Goal: Task Accomplishment & Management: Complete application form

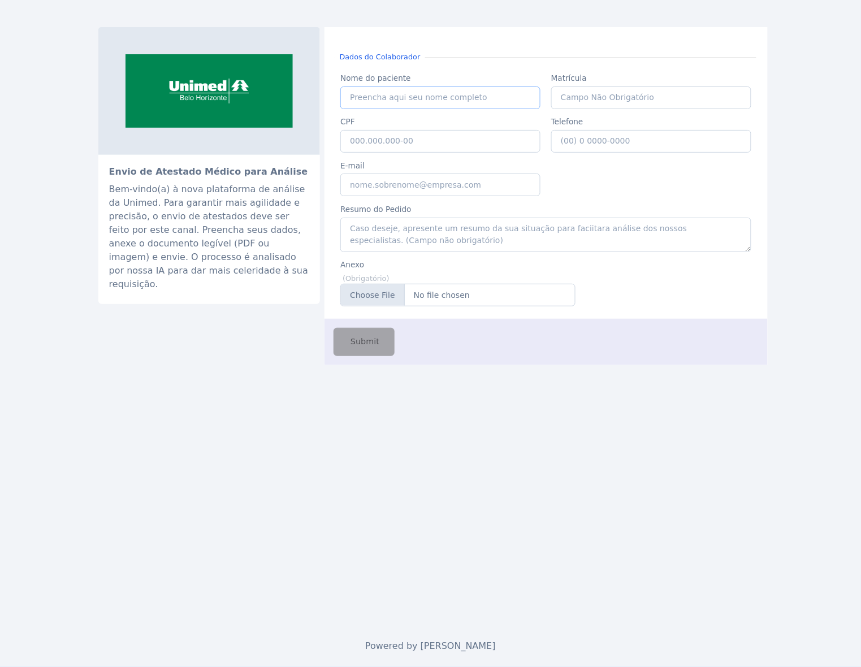
click at [446, 94] on input "Nome do paciente" at bounding box center [440, 97] width 200 height 23
type input "C"
click at [643, 132] on input "Telefone" at bounding box center [651, 141] width 200 height 23
click at [458, 151] on input "CPF" at bounding box center [440, 141] width 200 height 23
paste input "027.015.956-81"
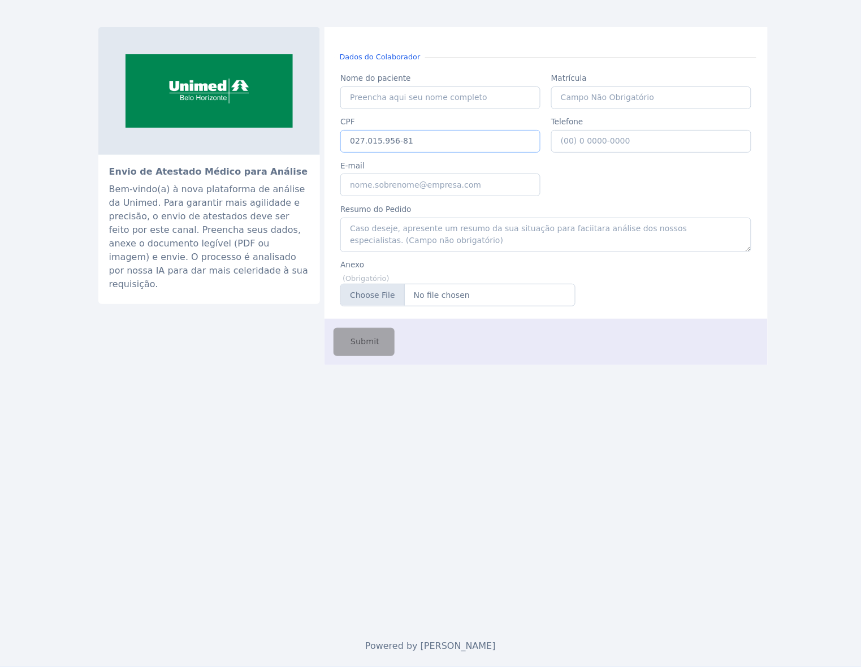
type input "027.015.956-81"
click at [424, 96] on input "Nome do paciente" at bounding box center [440, 97] width 200 height 23
paste input "ANA LUCIA COSTA DE OLIVEIRA"
type input "ANA LUCIA COSTA DE OLIVEIRA"
click at [410, 182] on input "E-mail" at bounding box center [440, 184] width 200 height 23
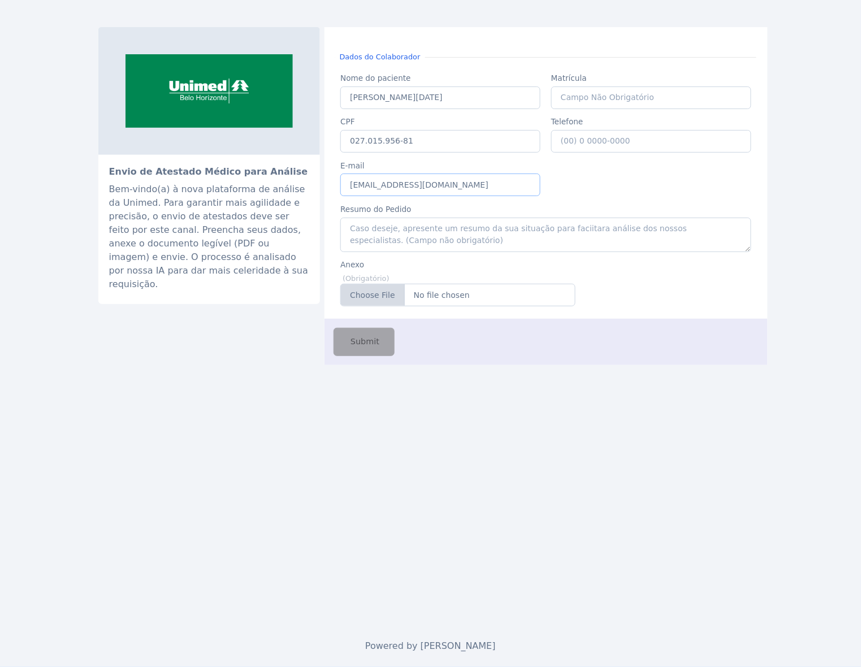
type input "caio.castro@fluna.io"
click at [436, 286] on input "Anexo" at bounding box center [457, 295] width 235 height 23
type input "C:\fakepath\atestadoUmDia (2).pdf"
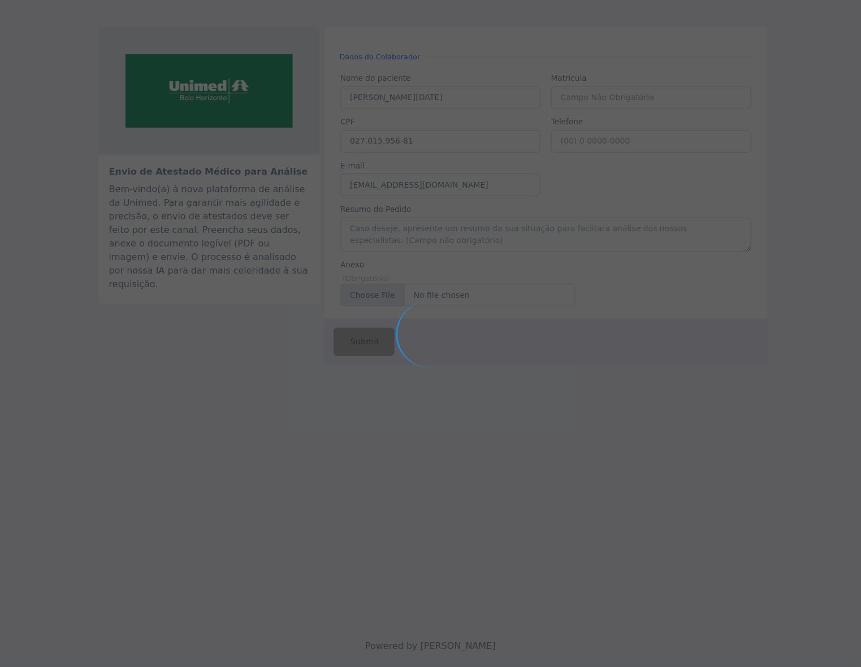
click at [581, 142] on div at bounding box center [430, 333] width 861 height 667
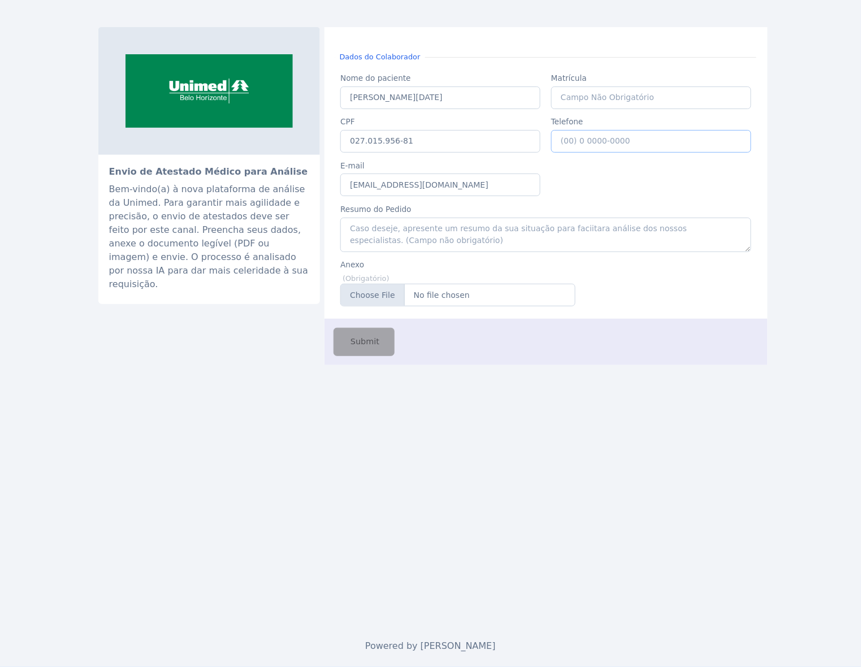
click at [581, 142] on input "Telefone" at bounding box center [651, 141] width 200 height 23
type input "(31) 9 8489-0089"
click at [366, 348] on span "Submit" at bounding box center [363, 342] width 31 height 12
click at [427, 99] on input "Nome do paciente" at bounding box center [440, 97] width 200 height 23
click at [441, 140] on input "CPF" at bounding box center [440, 141] width 200 height 23
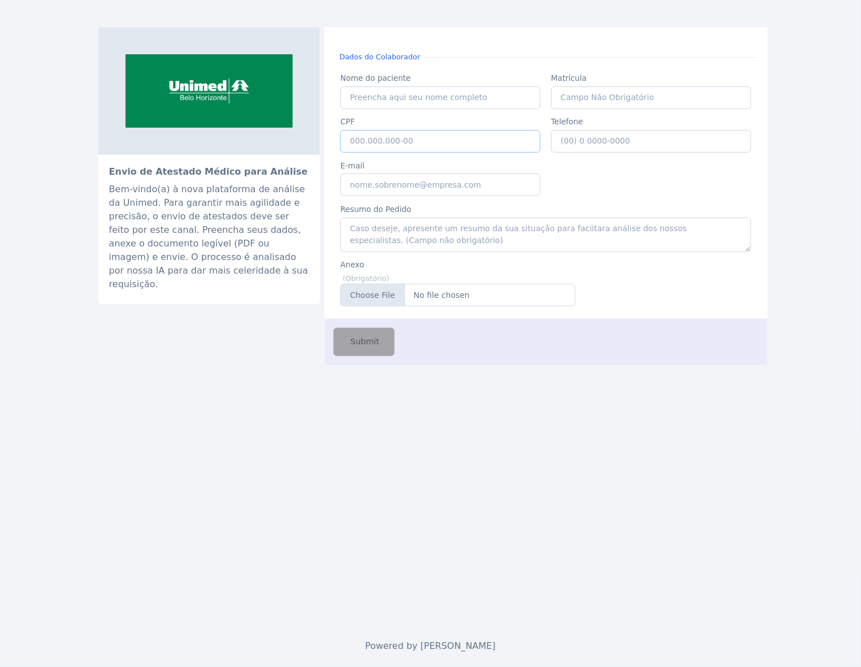
paste input "039.483.996-03"
type input "039.483.996-03"
click at [424, 194] on input "E-mail" at bounding box center [440, 184] width 200 height 23
type input "davi.sakamoto@fluna.io"
click at [462, 85] on div "Nome do paciente Nome do paciente" at bounding box center [440, 89] width 211 height 44
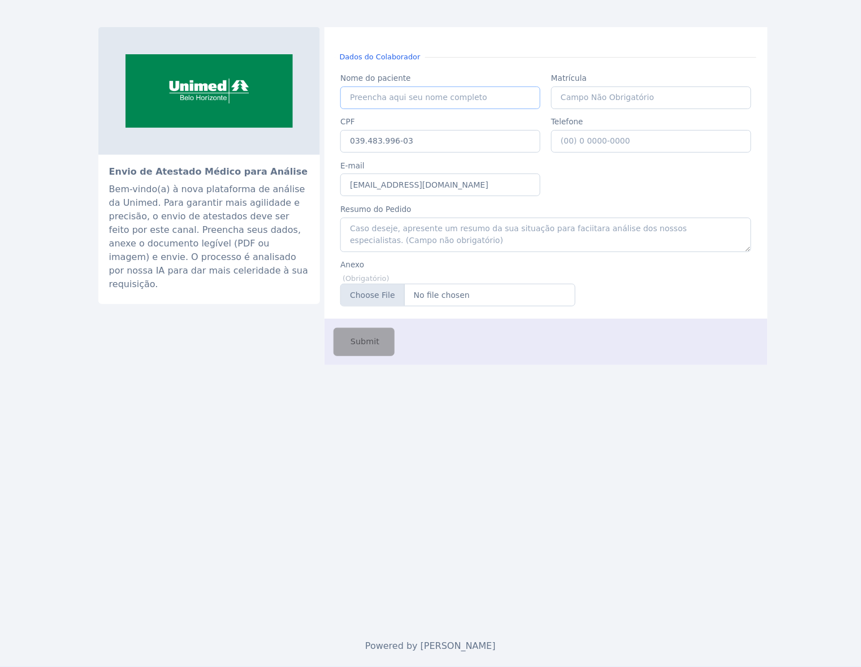
click at [455, 97] on input "Nome do paciente" at bounding box center [440, 97] width 200 height 23
paste input "ANA MARIZELIA GIL DE SOUZA PINTO"
click at [351, 98] on input "ANA MARIZELIA GIL DE SOUZA PINTO" at bounding box center [440, 97] width 200 height 23
type input "ANA MARIZELIA GIL DE SOUZA PINTO"
click at [571, 142] on input "Telefone" at bounding box center [651, 141] width 200 height 23
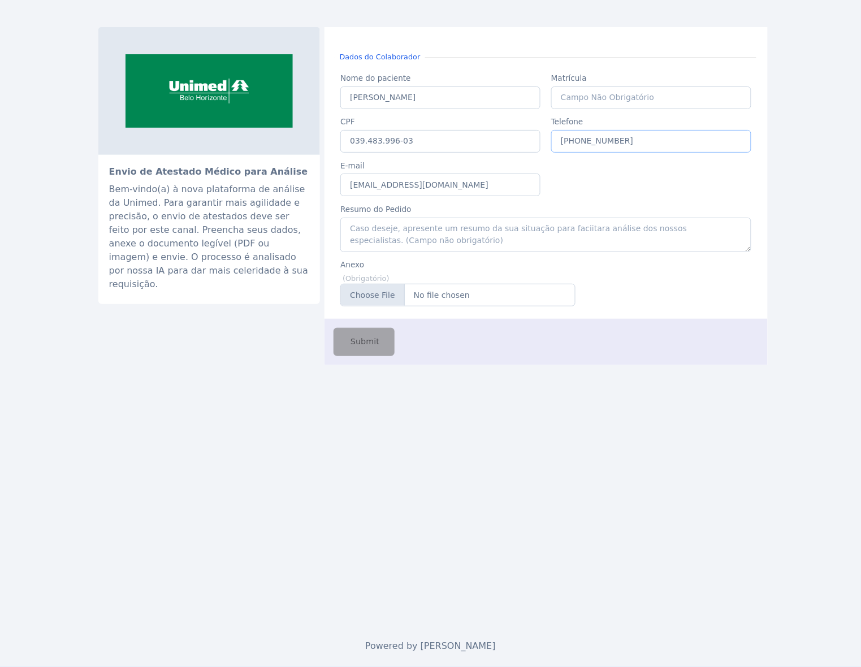
type input "(31) 9 8489-0089"
click at [439, 296] on input "Anexo" at bounding box center [457, 295] width 235 height 23
type input "C:\fakepath\maternidadeAna.pdf"
click at [366, 339] on span "Submit" at bounding box center [363, 342] width 31 height 12
